Goal: Task Accomplishment & Management: Manage account settings

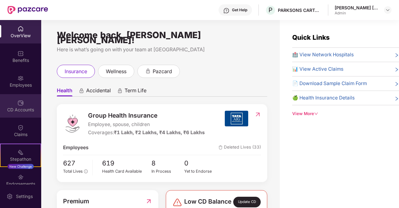
click at [18, 106] on div "CD Accounts" at bounding box center [20, 105] width 41 height 23
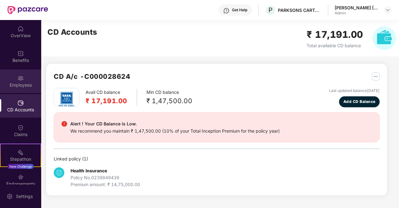
click at [20, 76] on img at bounding box center [20, 78] width 6 height 6
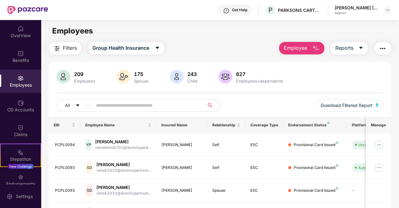
click at [112, 106] on input "text" at bounding box center [146, 105] width 100 height 9
click at [148, 105] on input "text" at bounding box center [146, 105] width 100 height 9
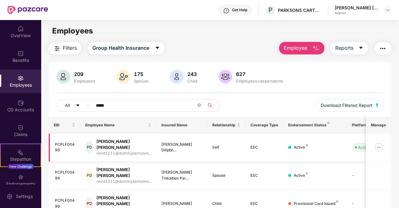
type input "*****"
click at [380, 144] on img at bounding box center [379, 147] width 10 height 10
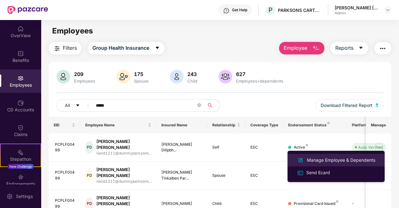
click at [329, 158] on div "Manage Employee & Dependents" at bounding box center [341, 159] width 71 height 7
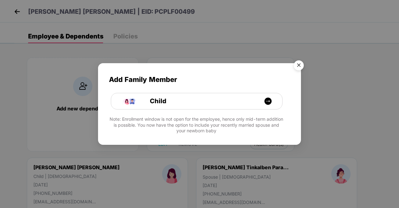
click at [300, 65] on img "Close" at bounding box center [298, 65] width 17 height 17
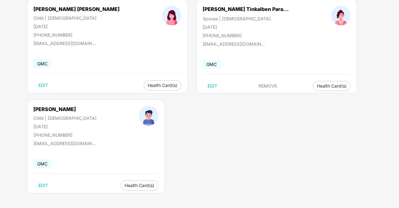
scroll to position [159, 0]
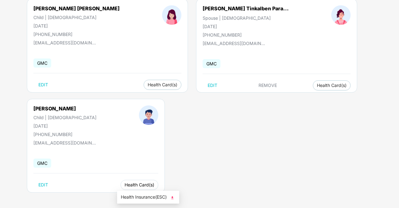
click at [142, 183] on span "Health Card(s)" at bounding box center [140, 184] width 30 height 3
click at [149, 197] on span "Health Insurance(ESC)" at bounding box center [148, 196] width 55 height 7
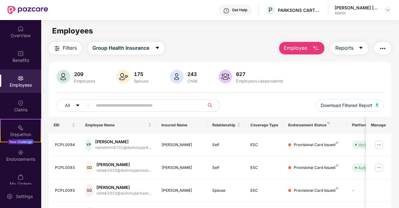
click at [384, 49] on img "button" at bounding box center [382, 48] width 7 height 7
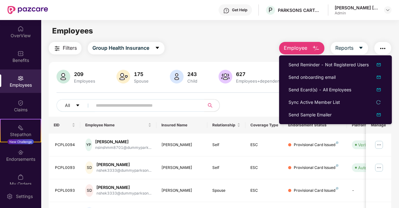
click at [244, 43] on div "Filters Group Health Insurance Employee Reports" at bounding box center [220, 48] width 343 height 12
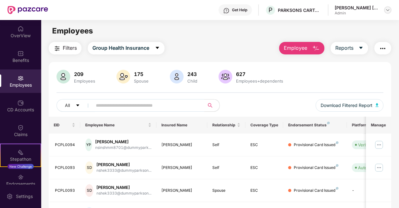
click at [386, 10] on img at bounding box center [387, 9] width 5 height 5
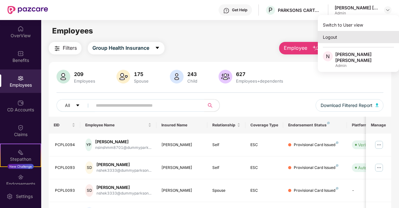
click at [334, 38] on div "Logout" at bounding box center [358, 37] width 81 height 12
